Goal: Obtain resource: Download file/media

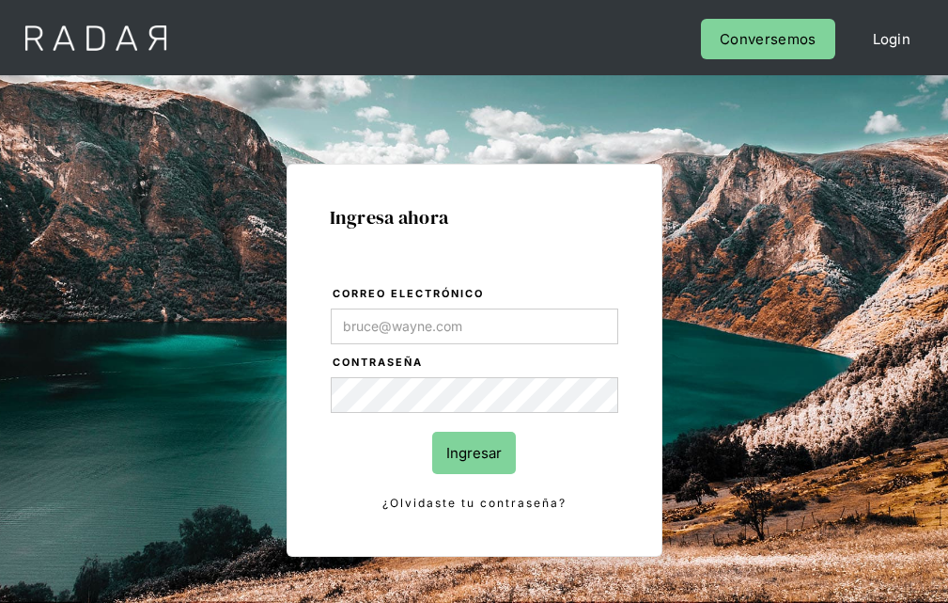
type input "[EMAIL_ADDRESS][PERSON_NAME][DOMAIN_NAME]"
click at [474, 452] on input "Ingresar" at bounding box center [474, 452] width 84 height 42
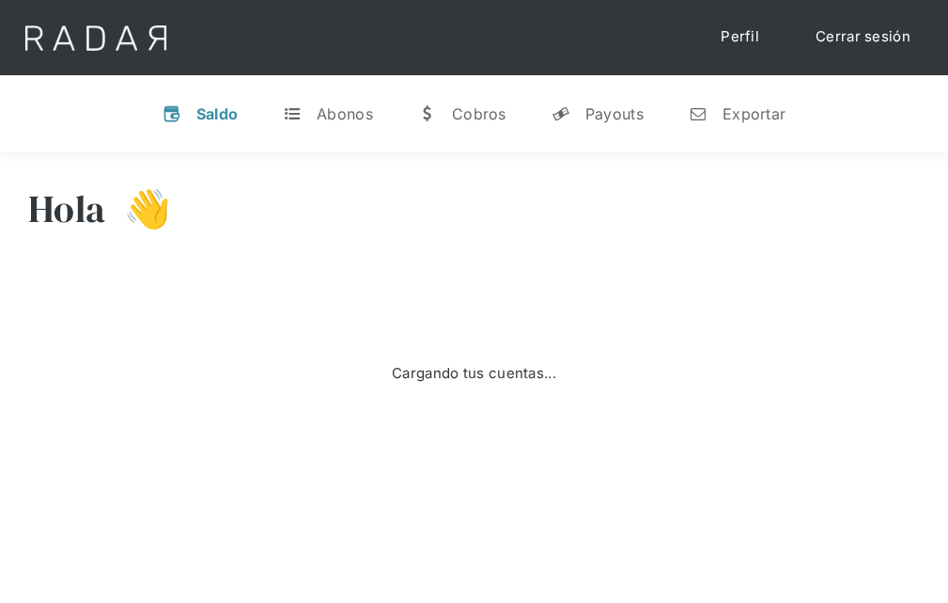
select select "8"
click at [737, 113] on div "Exportar" at bounding box center [754, 113] width 63 height 19
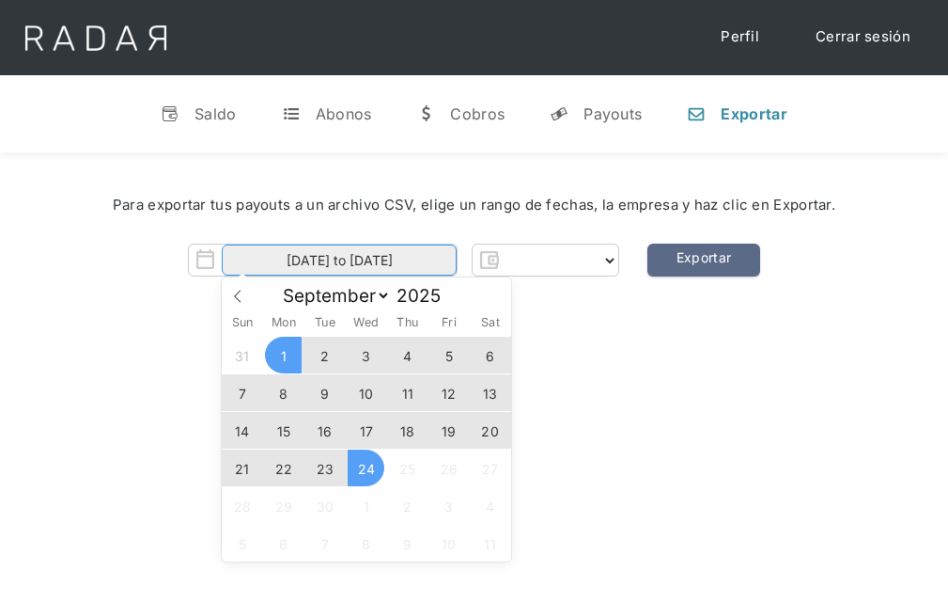
click at [332, 260] on input "[DATE] to [DATE]" at bounding box center [339, 259] width 235 height 31
select select "prontopaga"
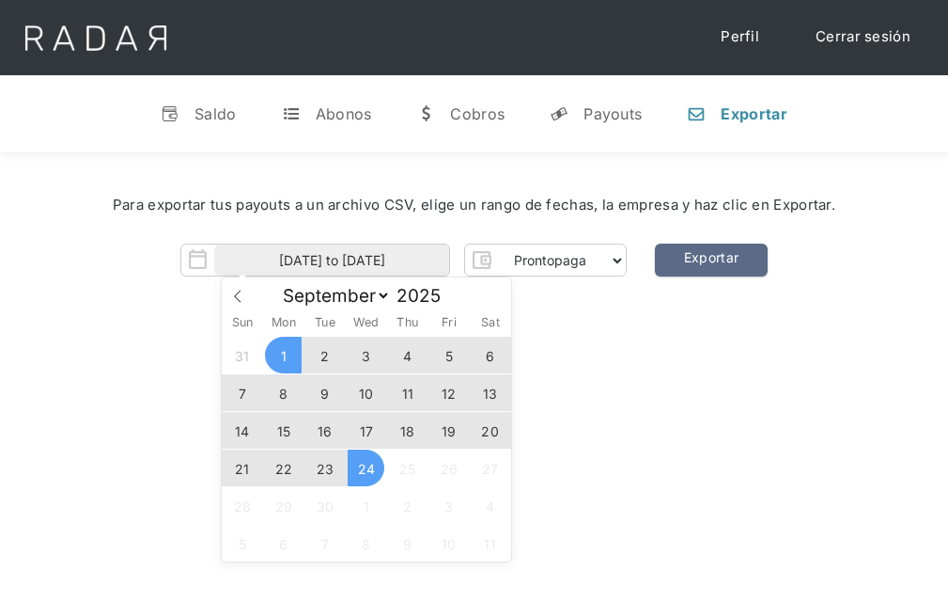
click at [325, 468] on span "23" at bounding box center [324, 467] width 37 height 37
type input "[DATE]"
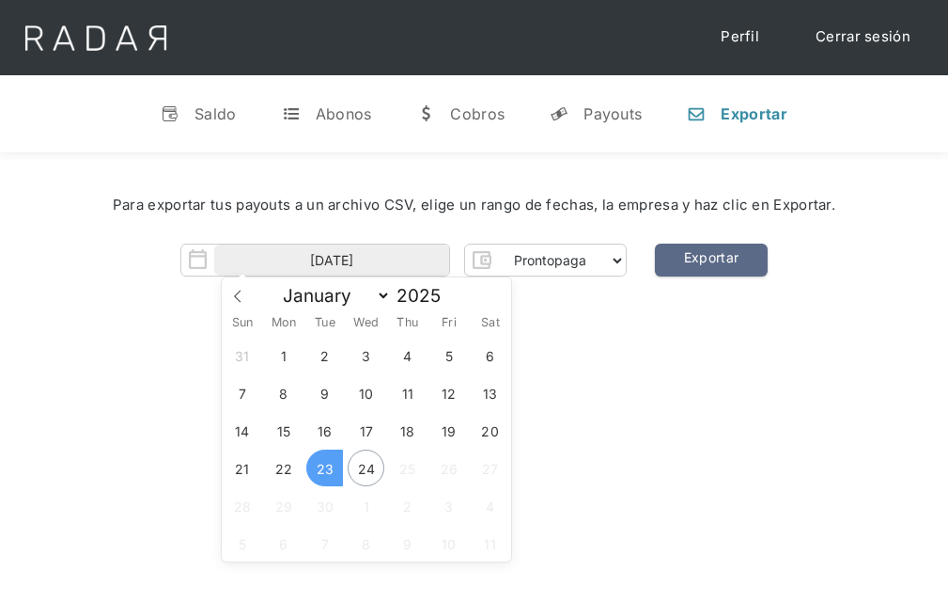
click at [325, 468] on span "23" at bounding box center [324, 467] width 37 height 37
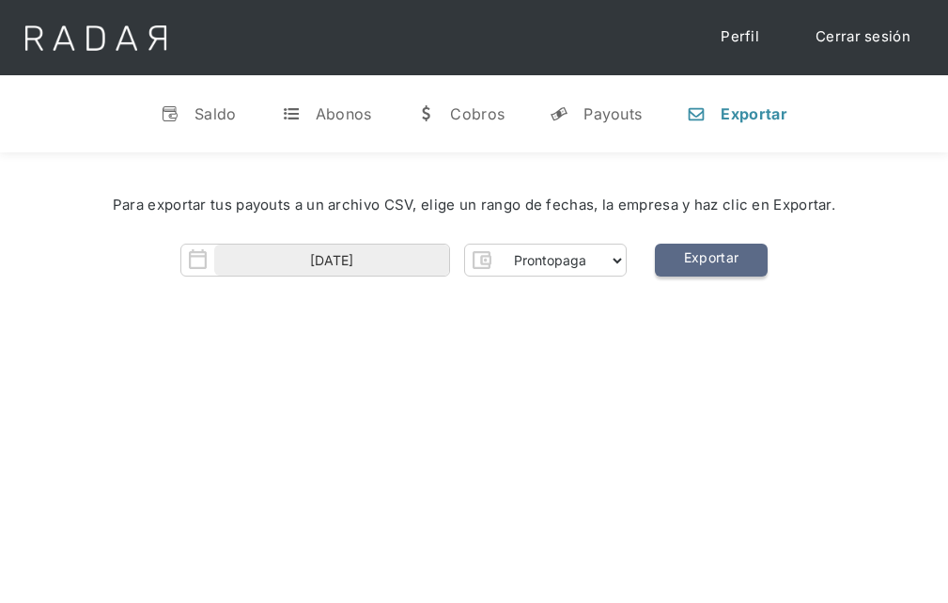
click at [711, 260] on link "Exportar" at bounding box center [711, 259] width 113 height 33
